Goal: Information Seeking & Learning: Learn about a topic

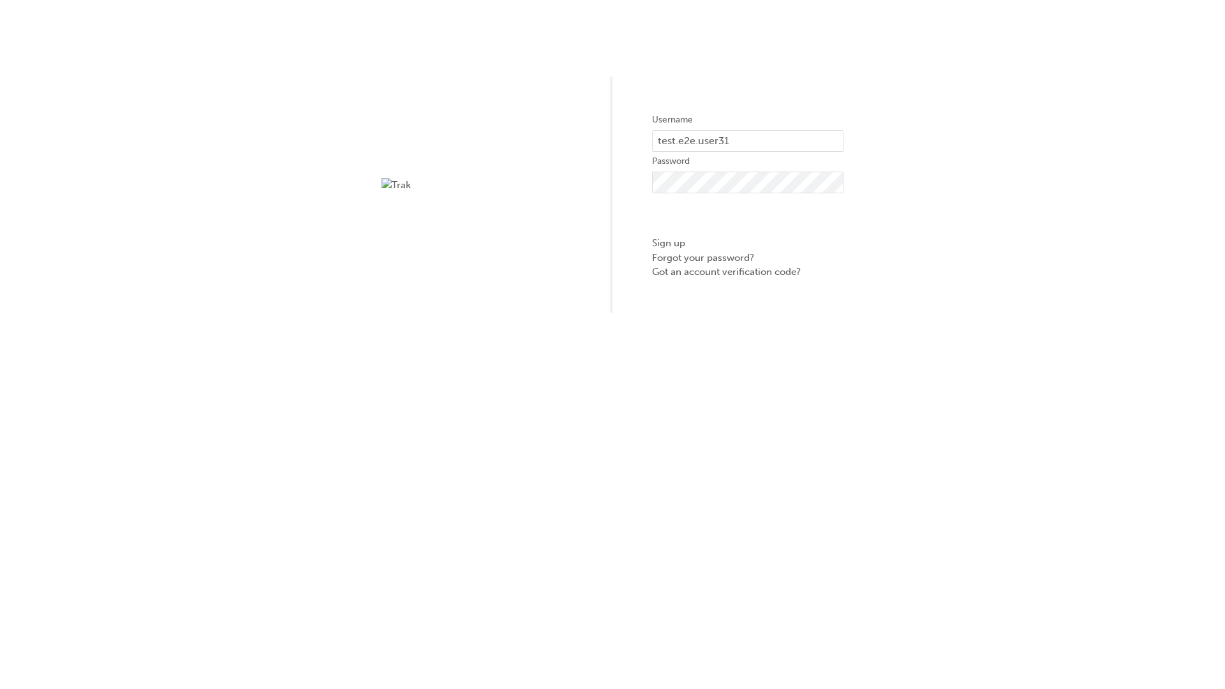
type input "test.e2e.user31"
